Goal: Task Accomplishment & Management: Complete application form

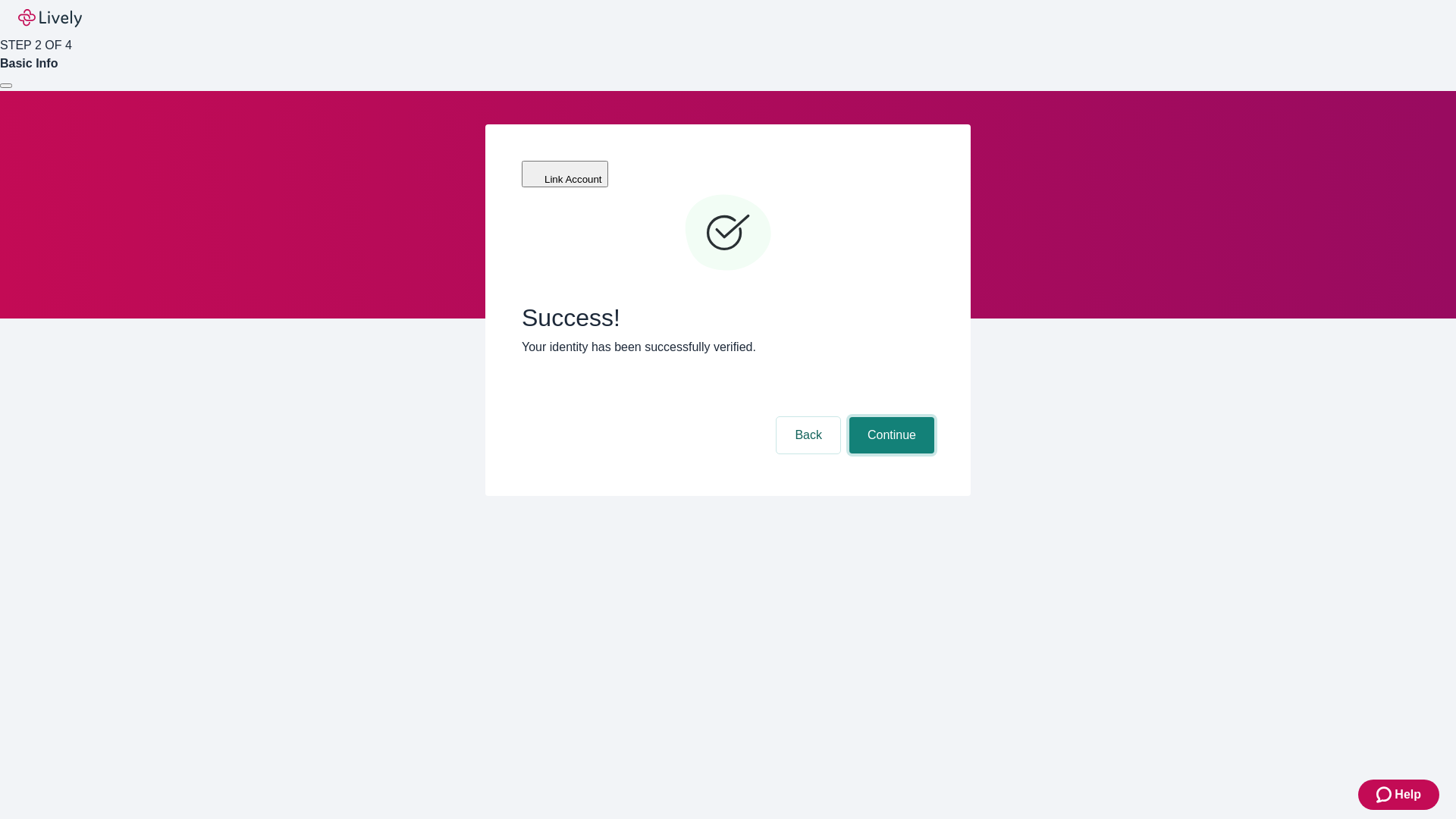
click at [890, 417] on button "Continue" at bounding box center [892, 435] width 85 height 36
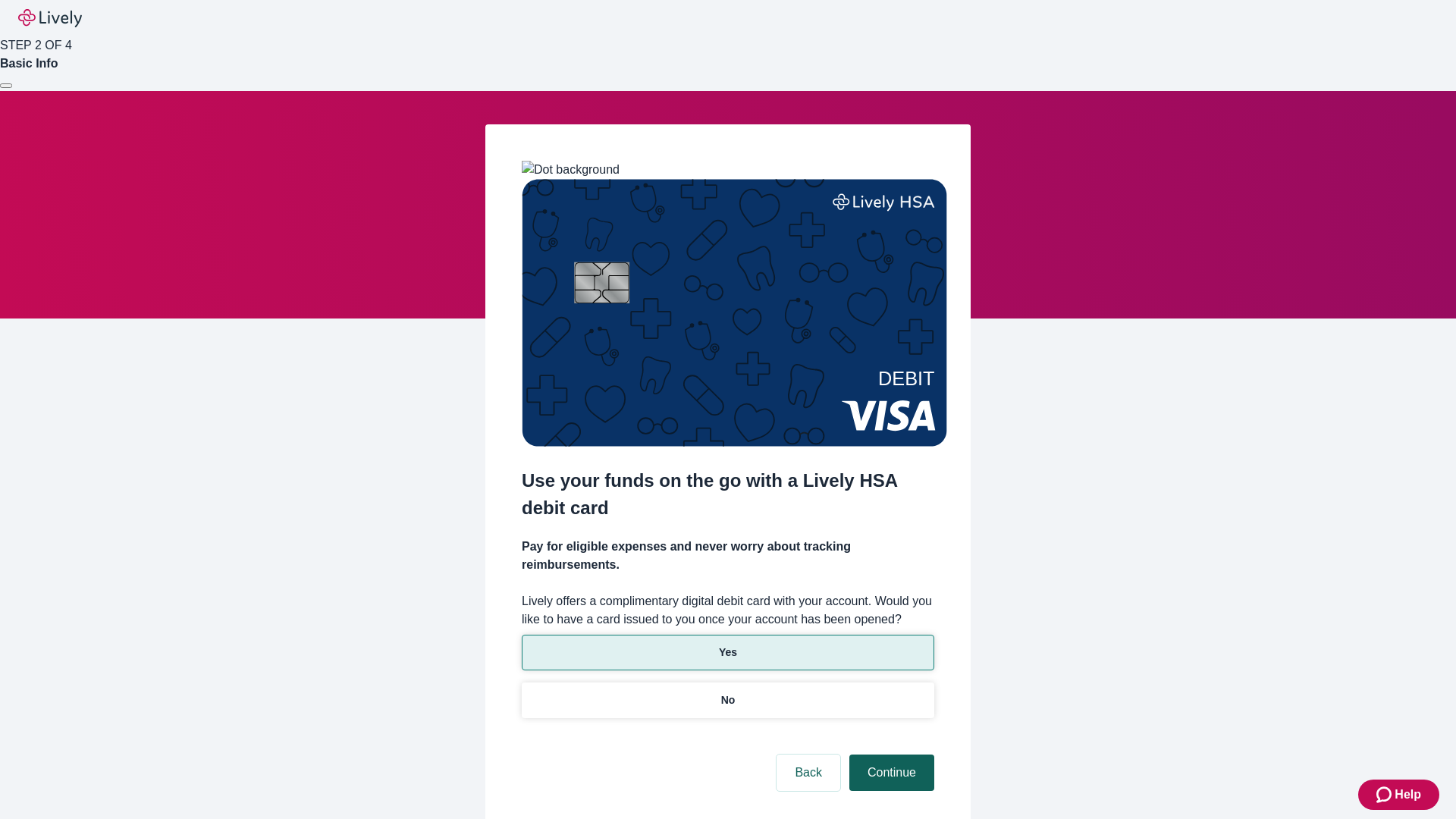
click at [728, 644] on p "Yes" at bounding box center [728, 652] width 18 height 16
click at [890, 755] on button "Continue" at bounding box center [892, 772] width 85 height 36
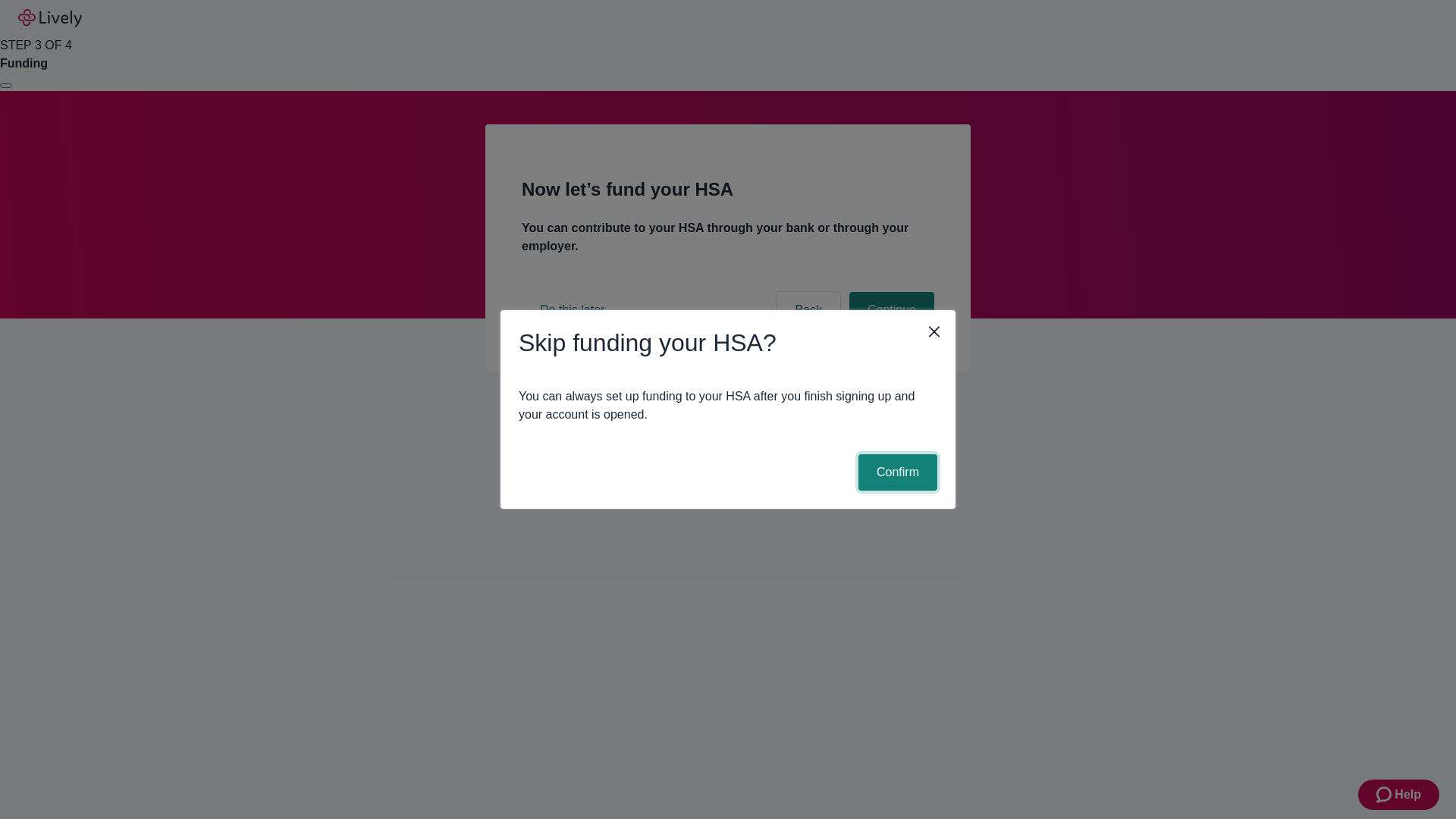
click at [895, 472] on button "Confirm" at bounding box center [898, 472] width 79 height 36
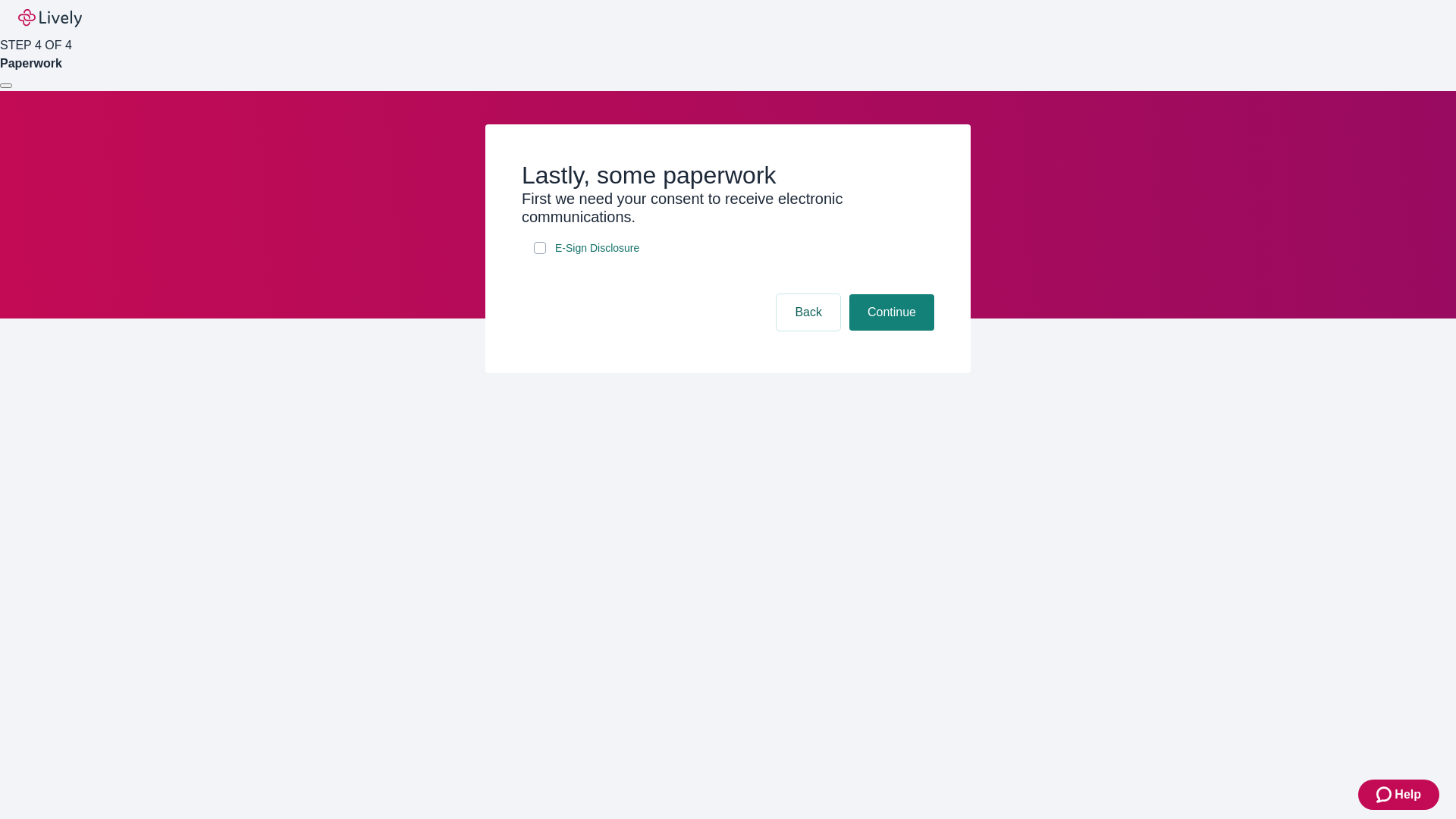
click at [540, 254] on input "E-Sign Disclosure" at bounding box center [540, 248] width 12 height 12
checkbox input "true"
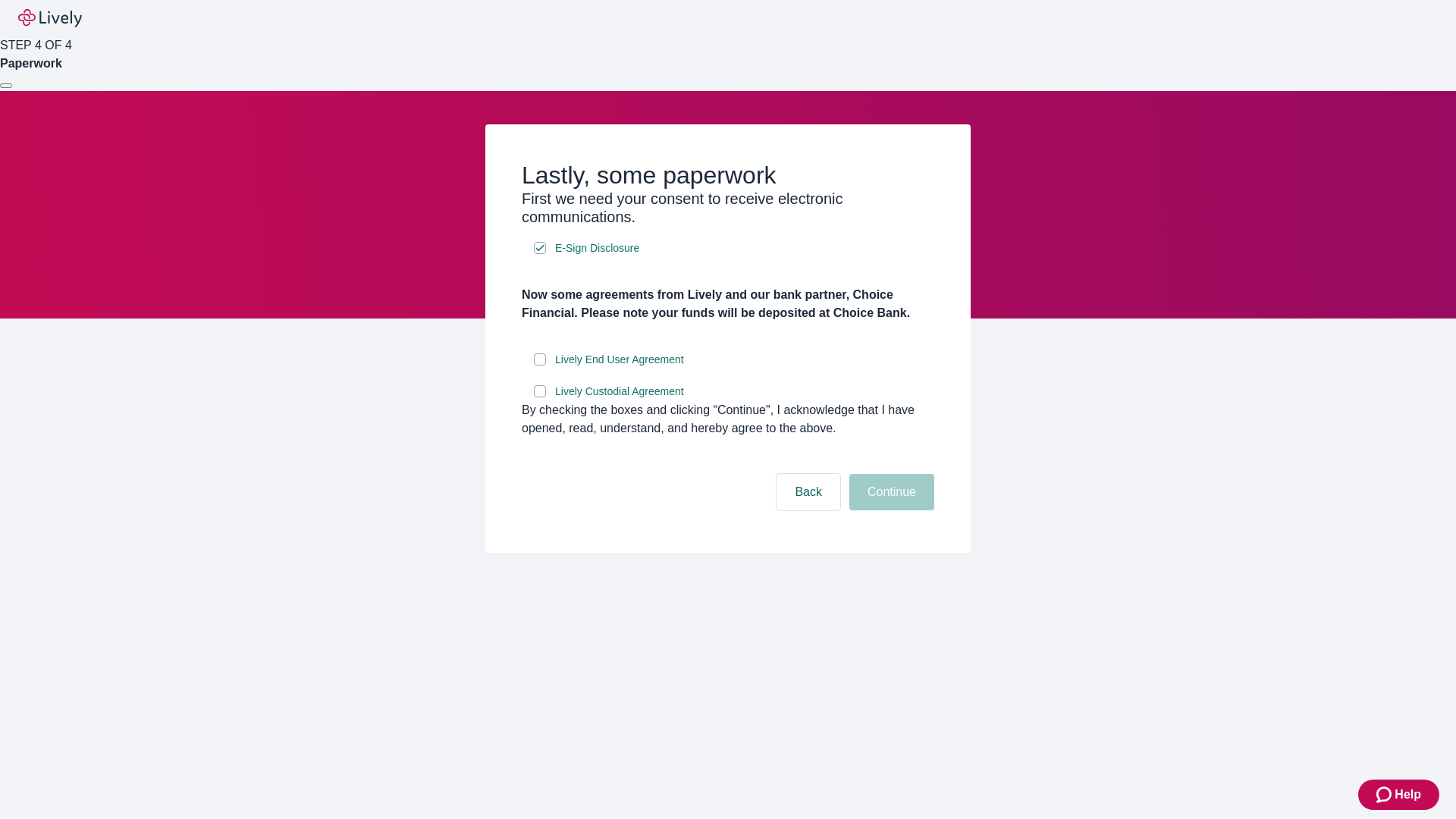
click at [540, 365] on input "Lively End User Agreement" at bounding box center [540, 359] width 12 height 12
checkbox input "true"
click at [540, 398] on input "Lively Custodial Agreement" at bounding box center [540, 391] width 12 height 12
checkbox input "true"
click at [890, 510] on button "Continue" at bounding box center [892, 492] width 85 height 36
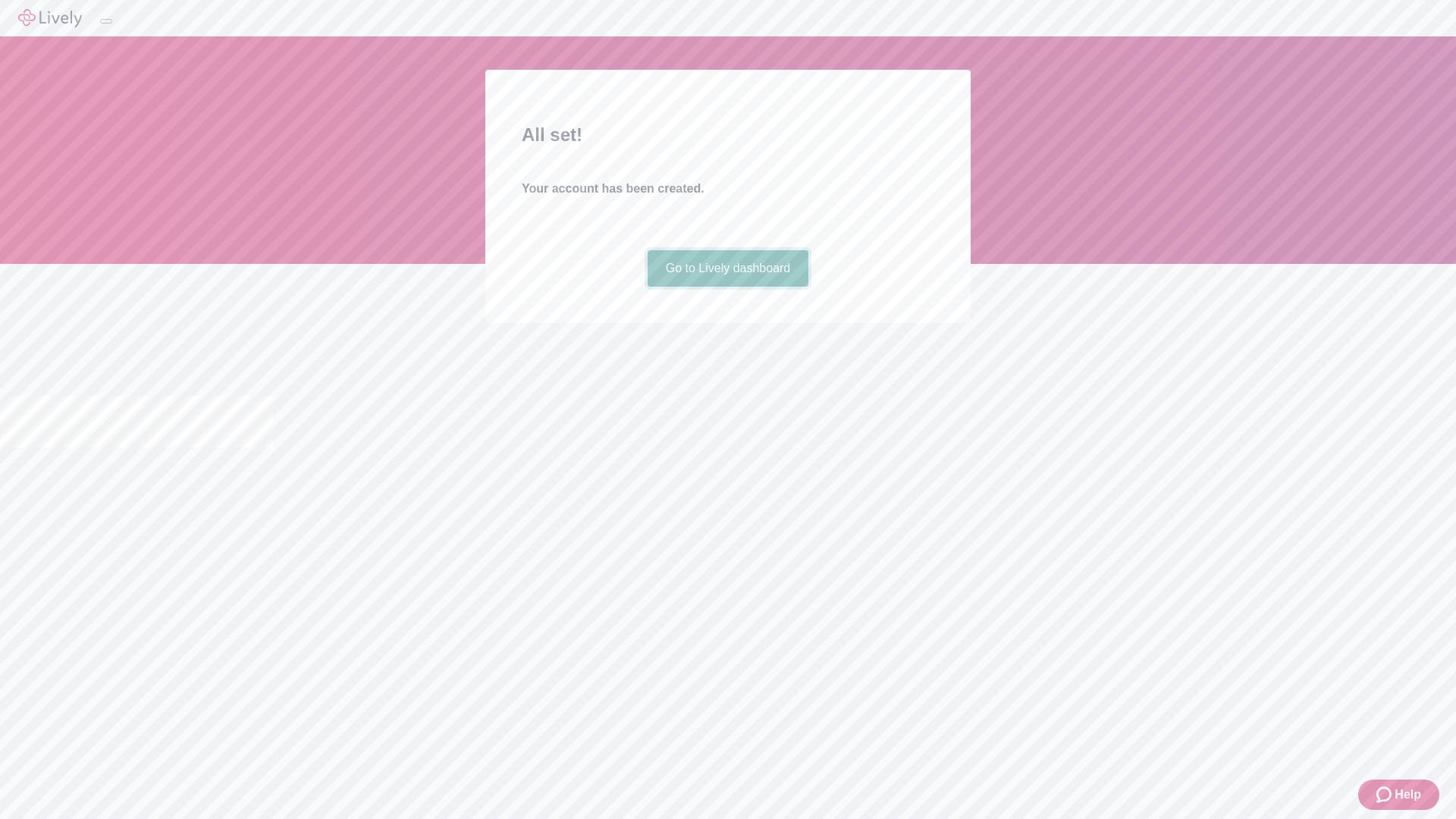
click at [728, 287] on link "Go to Lively dashboard" at bounding box center [728, 268] width 162 height 36
